Goal: Information Seeking & Learning: Learn about a topic

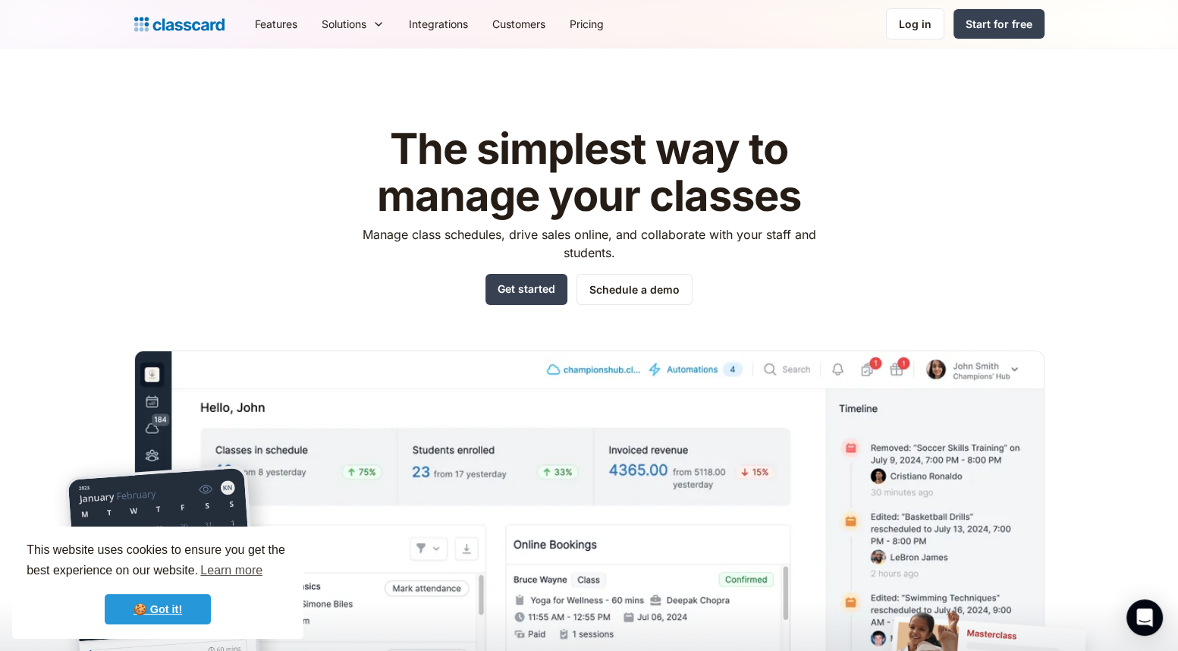
click at [165, 604] on link "🍪 Got it!" at bounding box center [158, 609] width 106 height 30
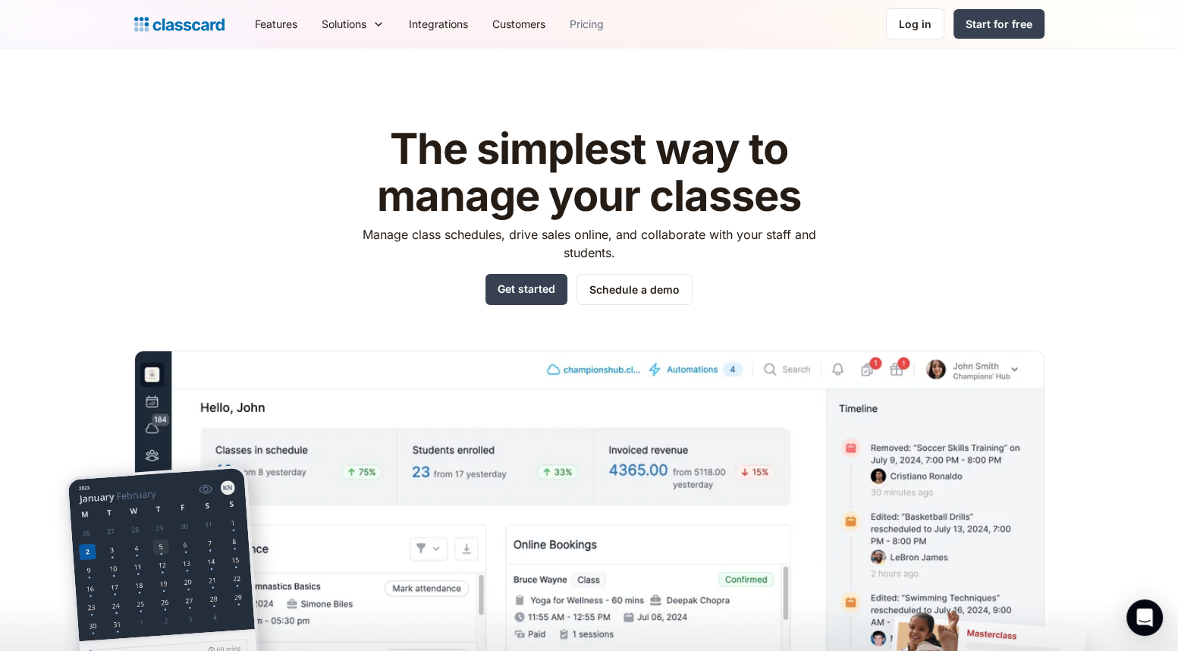
click at [595, 22] on link "Pricing" at bounding box center [587, 24] width 58 height 34
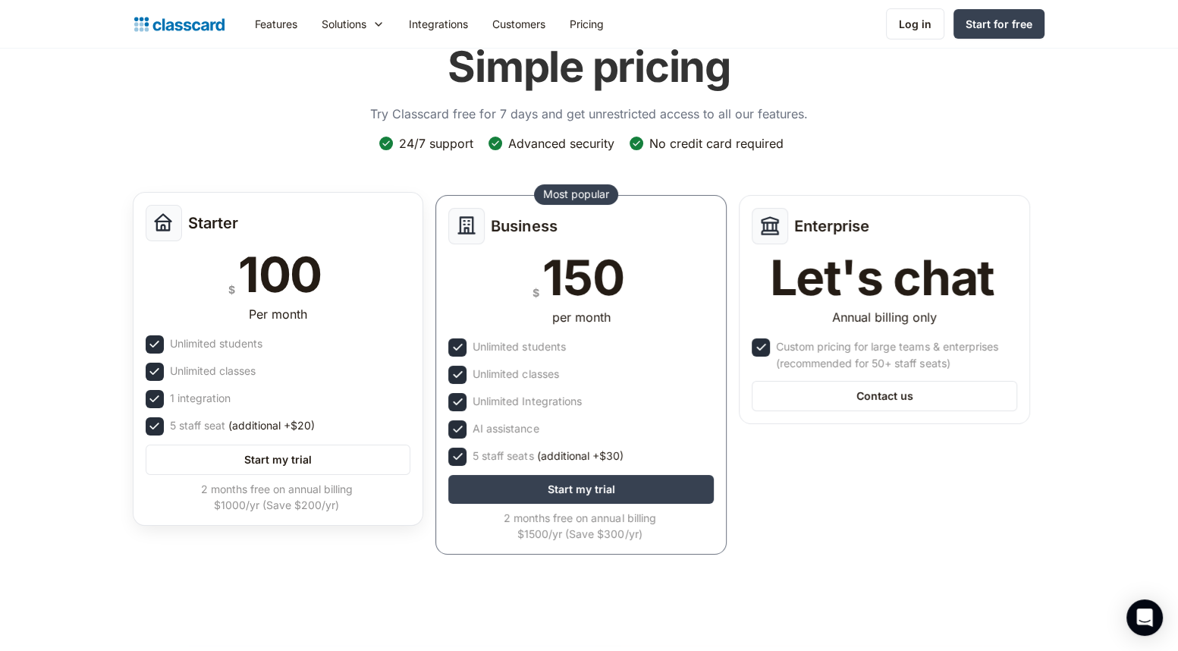
scroll to position [76, 0]
drag, startPoint x: 168, startPoint y: 340, endPoint x: 288, endPoint y: 332, distance: 120.2
click at [288, 332] on div "Starter $ 100 Per month Unlimited students Unlimited classes 1 integration 5 st…" at bounding box center [278, 358] width 291 height 334
drag, startPoint x: 291, startPoint y: 373, endPoint x: 174, endPoint y: 370, distance: 117.6
click at [174, 370] on div "Unlimited classes" at bounding box center [279, 371] width 266 height 18
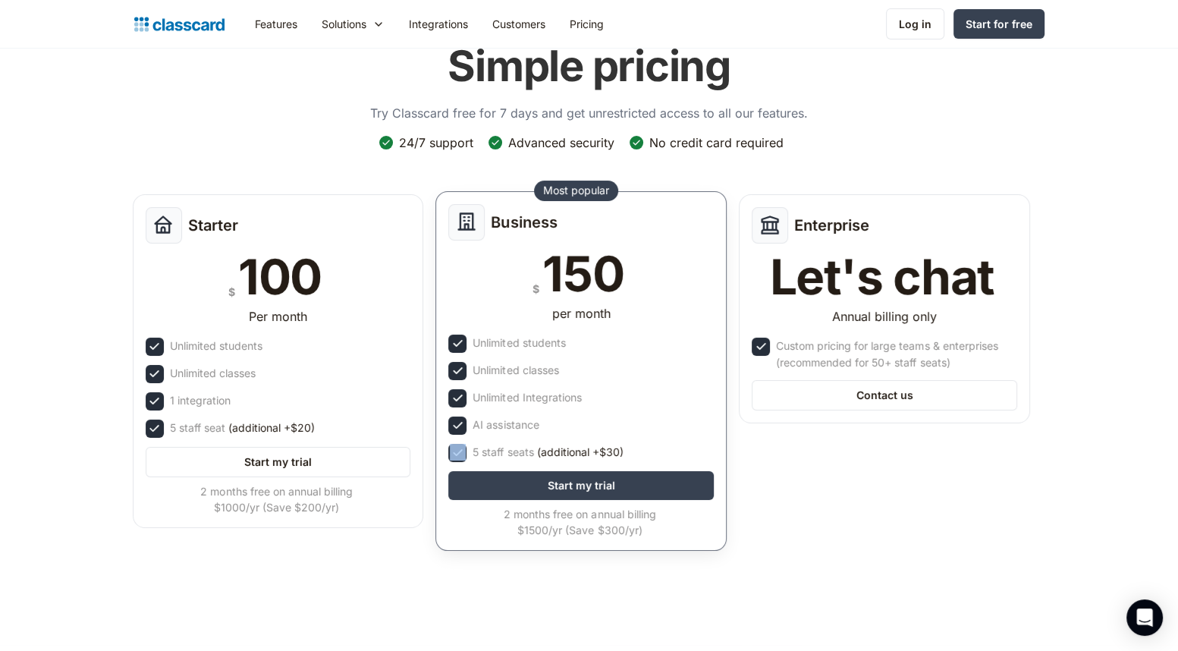
drag, startPoint x: 471, startPoint y: 448, endPoint x: 651, endPoint y: 437, distance: 180.2
click at [647, 437] on div "Business $ 150 per month Unlimited students Unlimited classes Unlimited Integra…" at bounding box center [581, 371] width 291 height 360
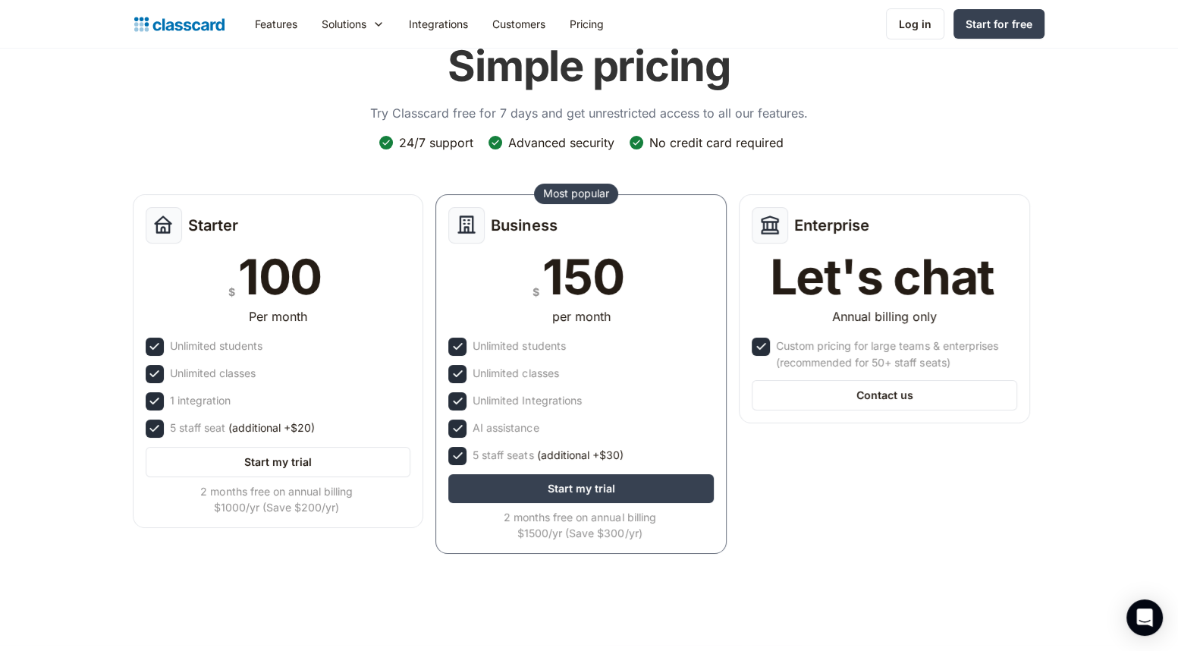
click at [897, 476] on div "Starter $ 100 Per month Unlimited students Unlimited classes 1 integration 5 st…" at bounding box center [582, 378] width 911 height 381
click at [198, 27] on img "home" at bounding box center [179, 24] width 90 height 21
